Goal: Contribute content: Add original content to the website for others to see

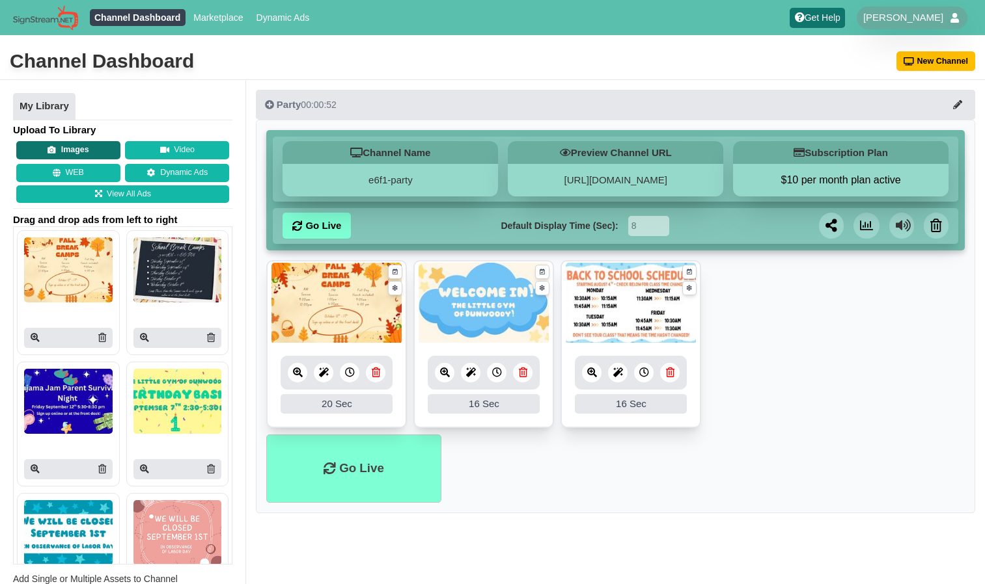
click at [90, 145] on button "Images" at bounding box center [68, 150] width 104 height 18
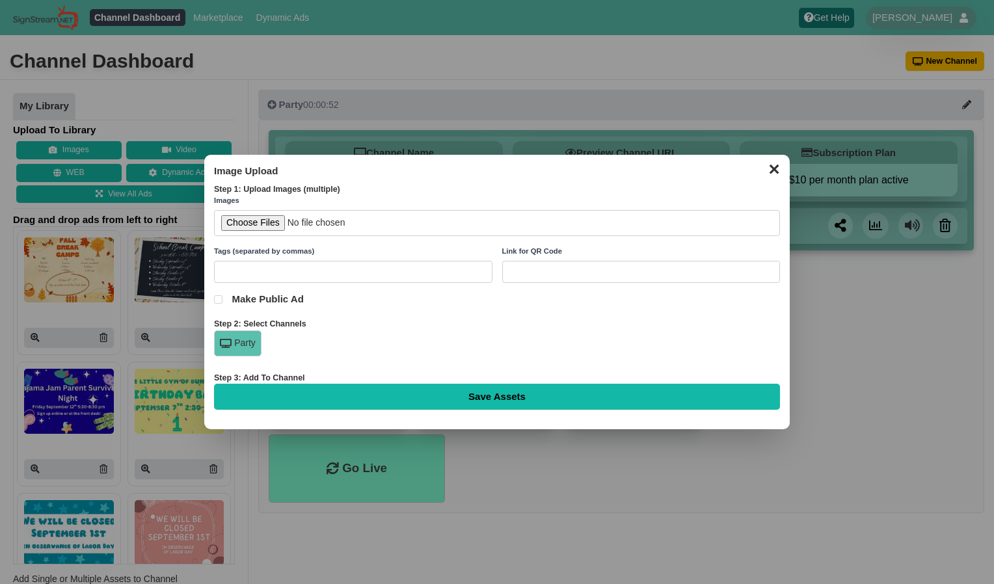
click at [281, 228] on input "file" at bounding box center [497, 223] width 566 height 27
type input "C:\fakepath\[DATE] 600-900 PM.jpg"
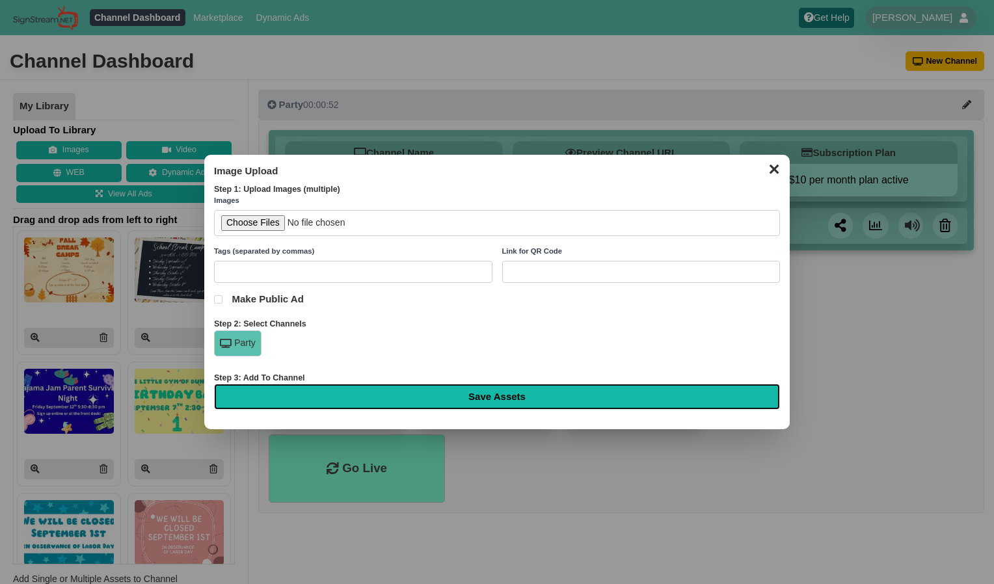
click at [343, 404] on input "Save Assets" at bounding box center [497, 397] width 566 height 26
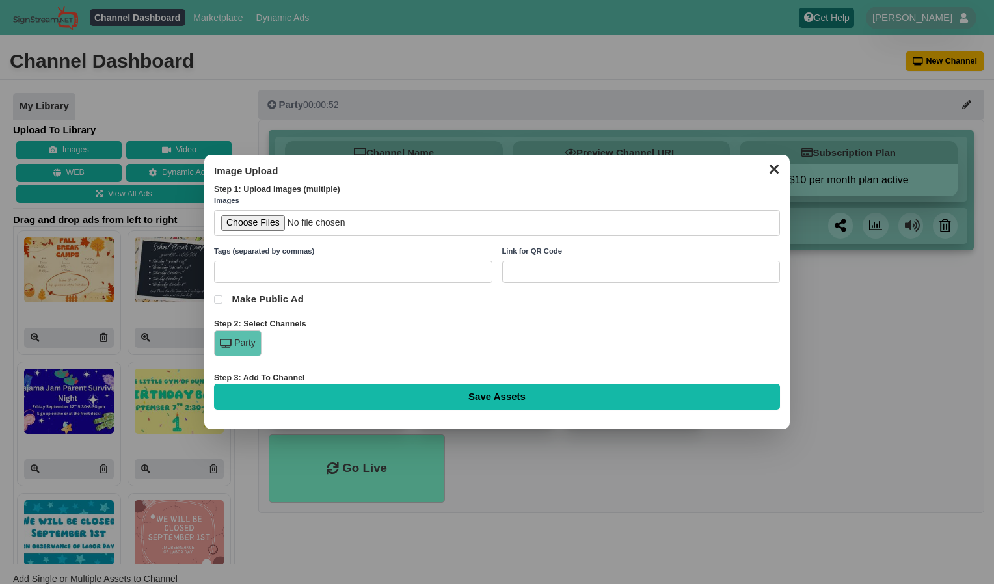
type input "Saving..."
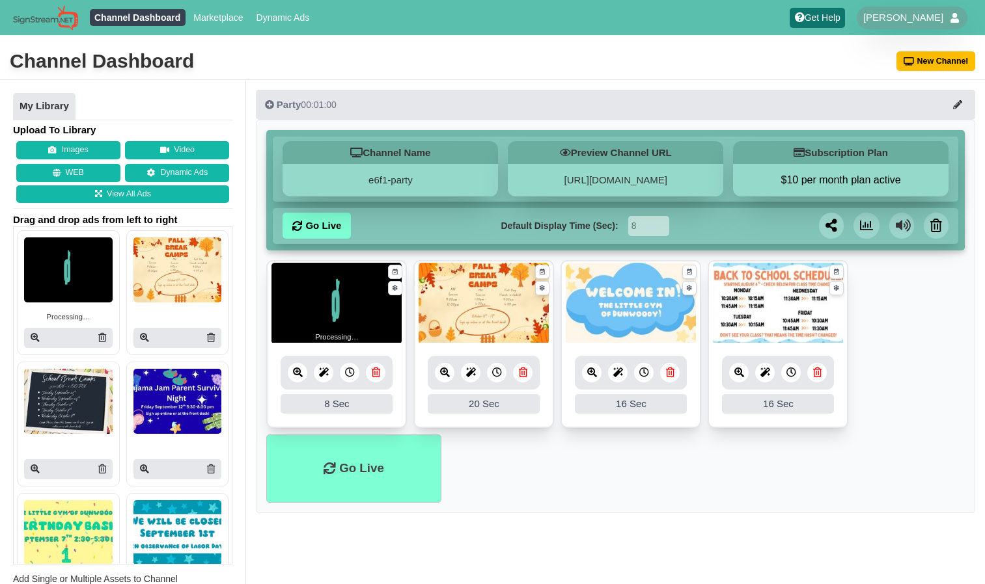
click at [343, 404] on div "8 Sec" at bounding box center [337, 404] width 112 height 20
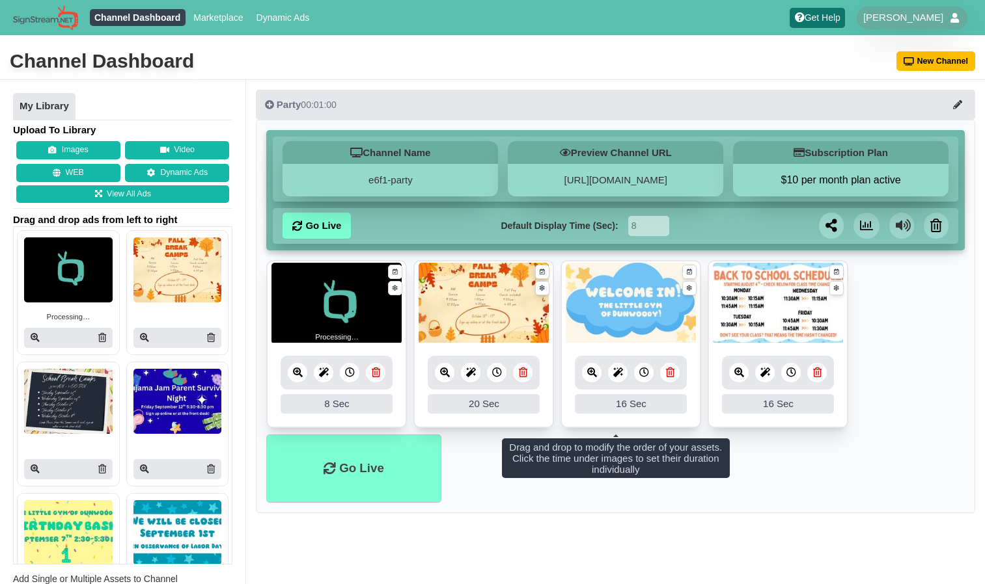
click at [346, 380] on div at bounding box center [350, 373] width 20 height 20
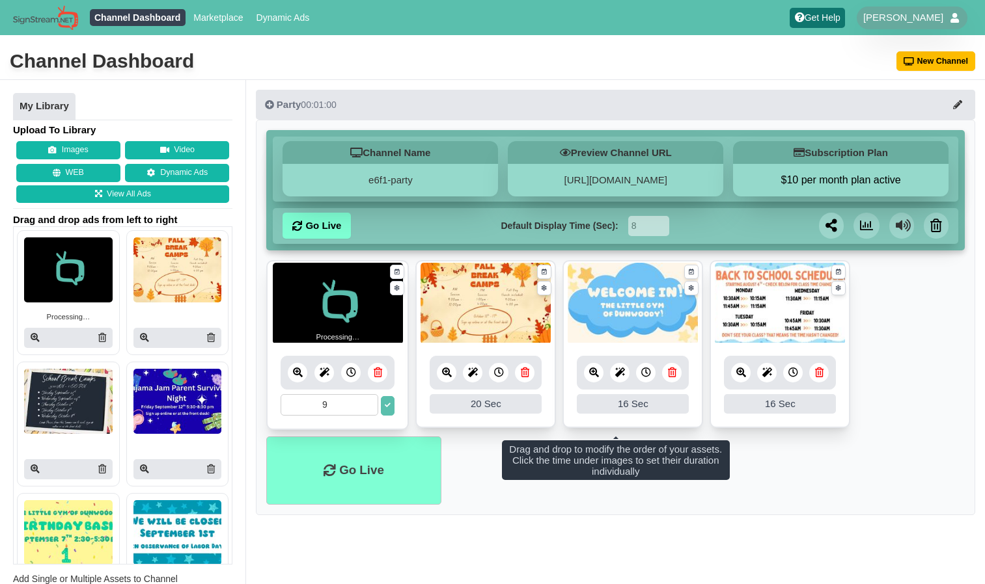
click at [368, 402] on input "9" at bounding box center [330, 404] width 98 height 21
click at [368, 402] on input "10" at bounding box center [330, 404] width 98 height 21
click at [368, 402] on input "11" at bounding box center [330, 404] width 98 height 21
click at [368, 402] on input "12" at bounding box center [330, 404] width 98 height 21
click at [368, 402] on input "13" at bounding box center [330, 404] width 98 height 21
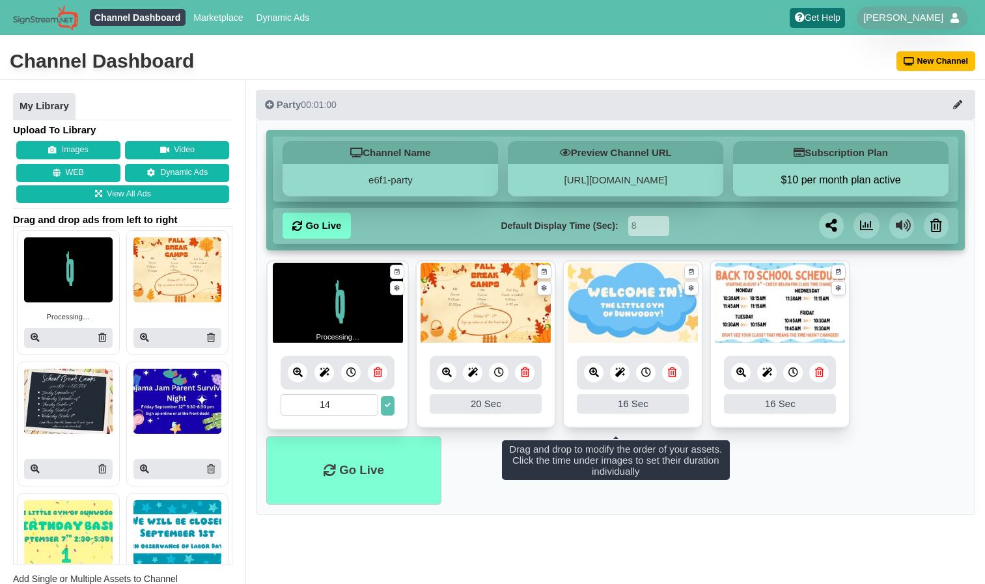
click at [368, 402] on input "14" at bounding box center [330, 404] width 98 height 21
click at [368, 402] on input "15" at bounding box center [330, 404] width 98 height 21
type input "16"
click at [368, 402] on input "16" at bounding box center [330, 404] width 98 height 21
click at [387, 407] on icon at bounding box center [388, 406] width 6 height 6
